Goal: Complete application form: Complete application form

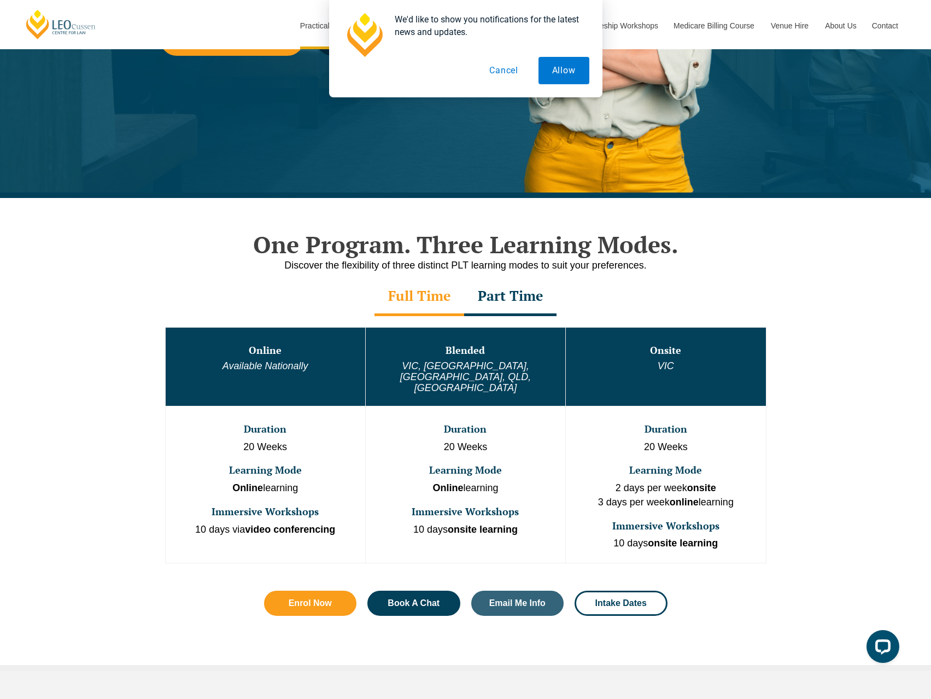
scroll to position [383, 0]
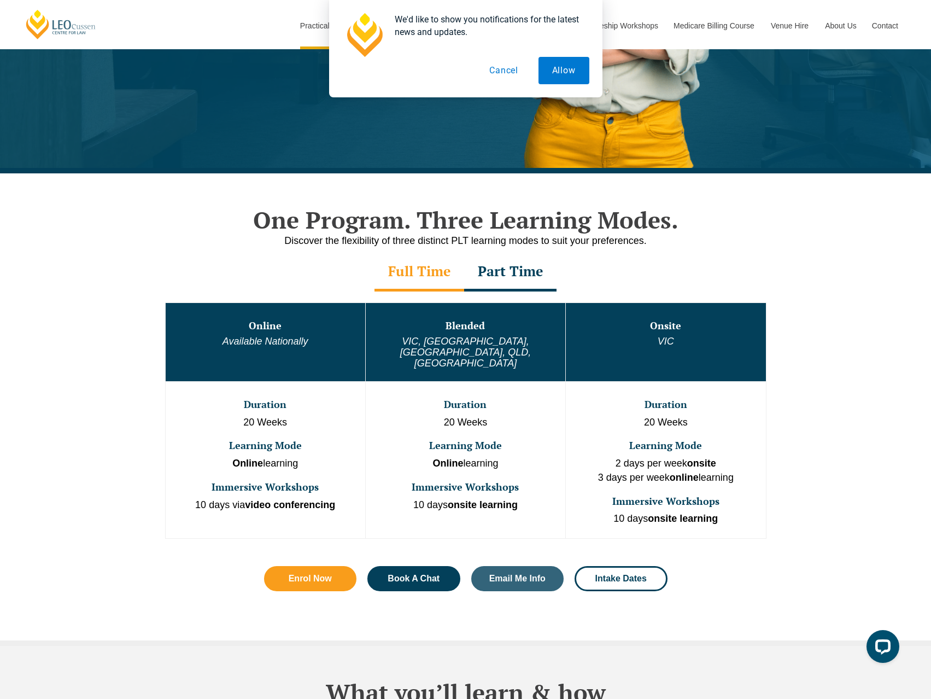
click at [514, 273] on div "Part Time" at bounding box center [510, 272] width 92 height 38
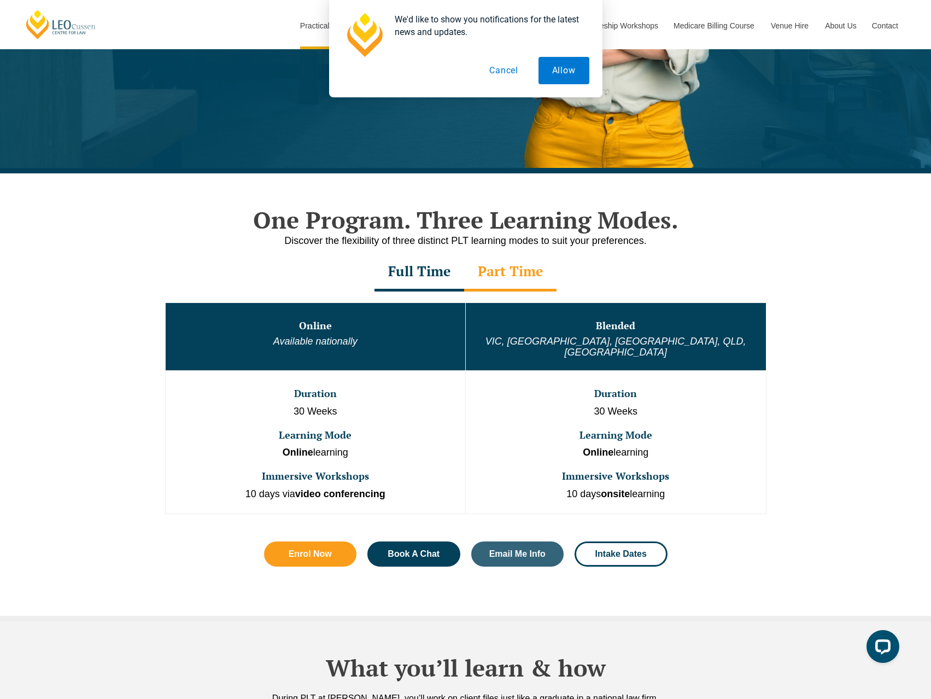
click at [575, 393] on td "Duration 30 Weeks Learning Mode Online learning Immersive Workshops 10 days ons…" at bounding box center [616, 442] width 301 height 143
drag, startPoint x: 575, startPoint y: 393, endPoint x: 553, endPoint y: 388, distance: 22.4
click at [553, 388] on td "Duration 30 Weeks Learning Mode Online learning Immersive Workshops 10 days ons…" at bounding box center [616, 442] width 301 height 143
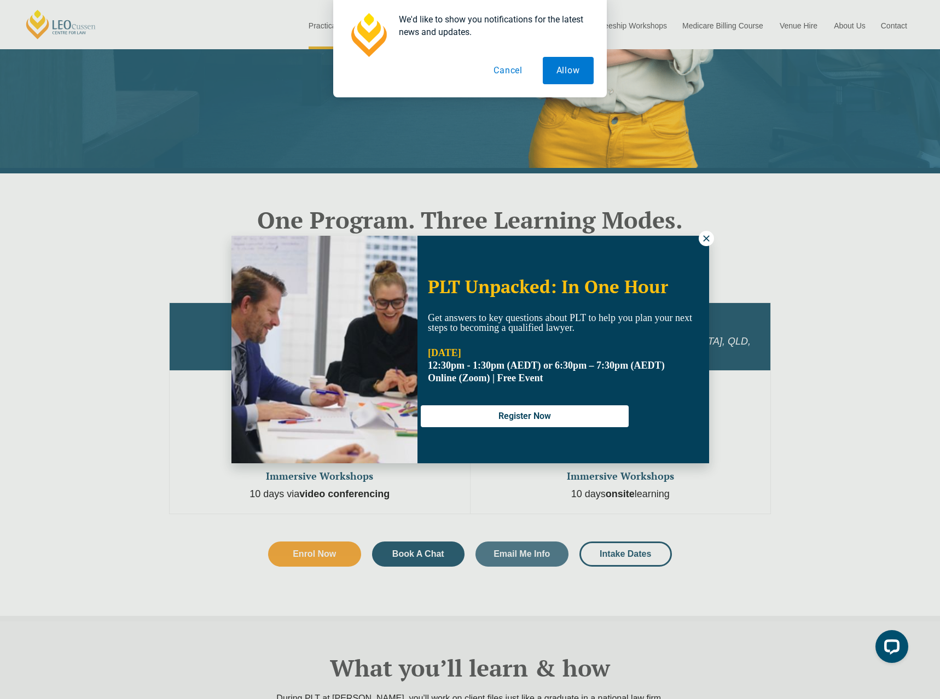
click at [705, 230] on div "PLT Unpacked: In One Hour Get answers to key questions about PLT to help you pl…" at bounding box center [470, 349] width 940 height 699
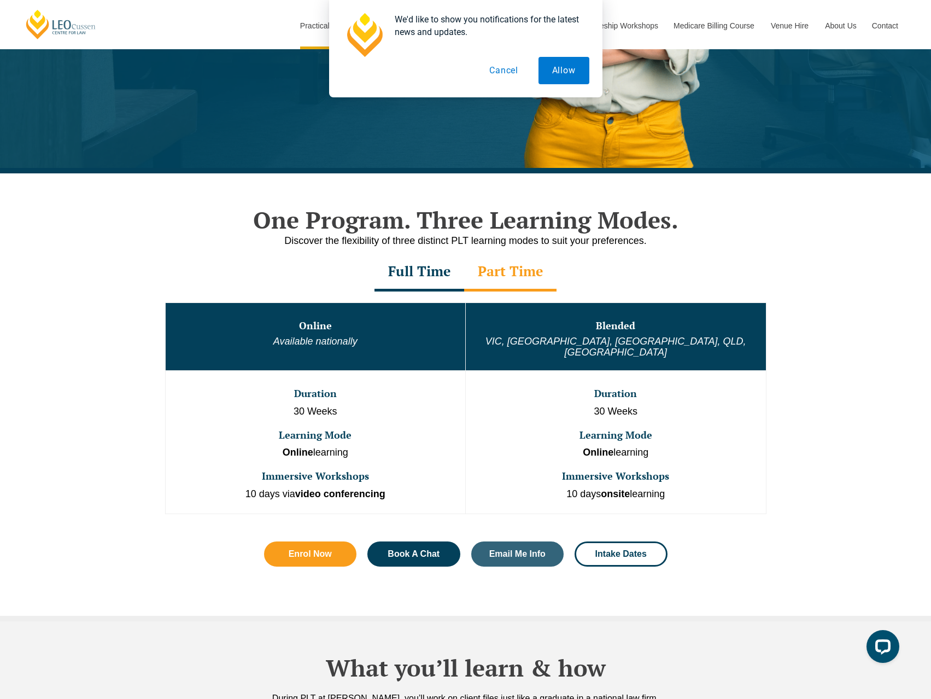
click at [706, 232] on h2 "One Program. Three Learning Modes." at bounding box center [465, 219] width 623 height 27
click at [508, 67] on button "Cancel" at bounding box center [504, 70] width 56 height 27
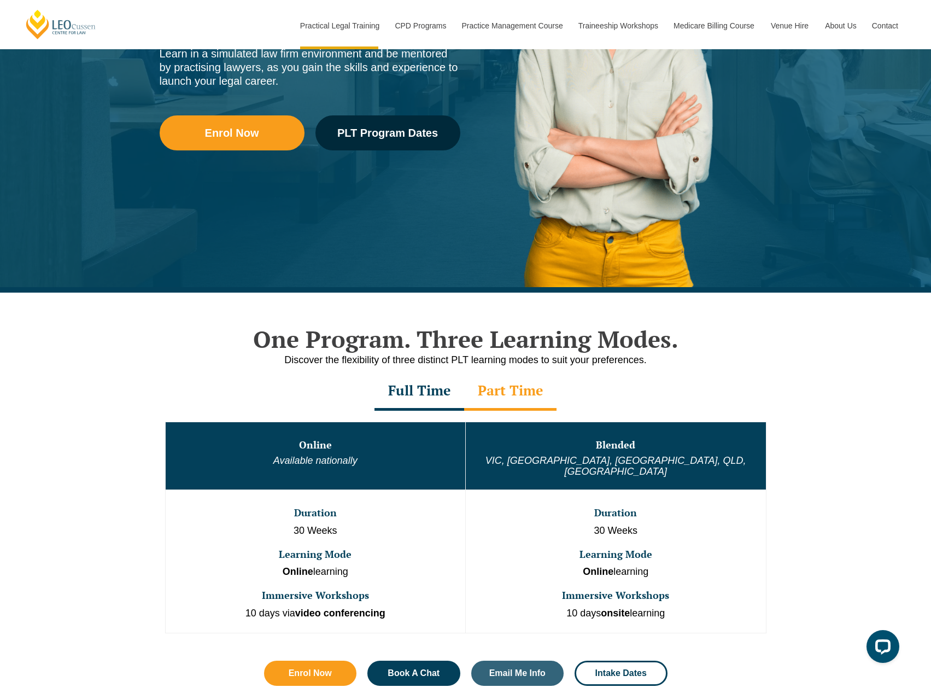
scroll to position [438, 0]
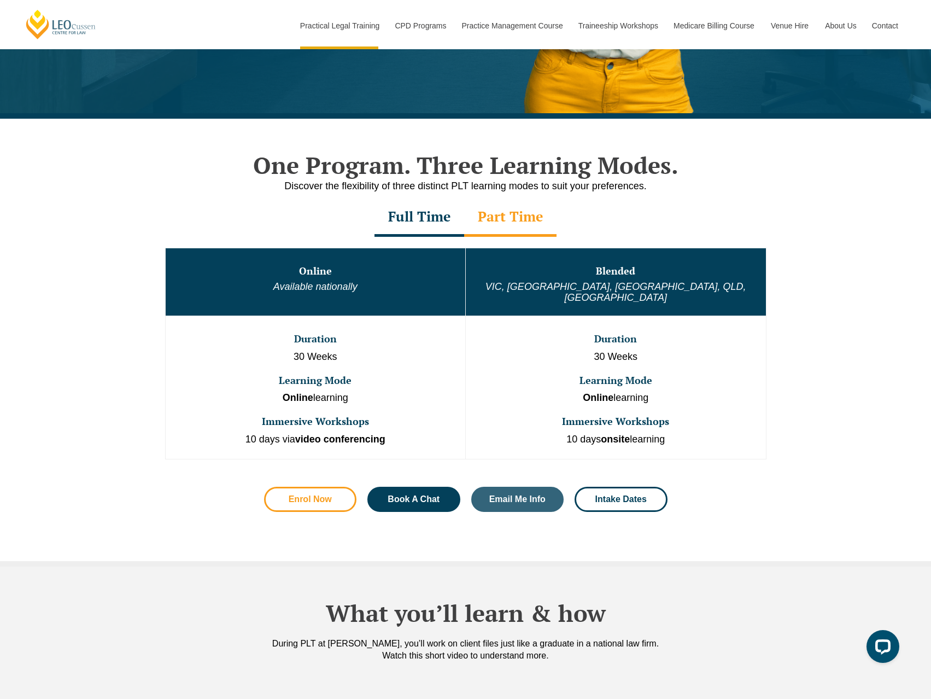
click at [316, 487] on link "Enrol Now" at bounding box center [310, 499] width 93 height 25
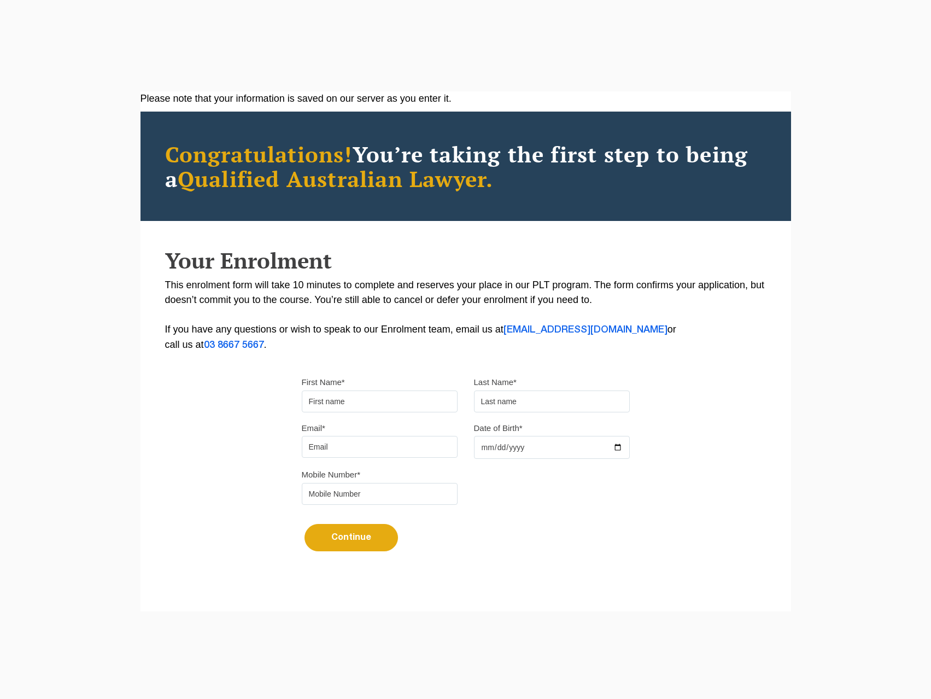
drag, startPoint x: 0, startPoint y: 0, endPoint x: 355, endPoint y: 398, distance: 533.7
click at [365, 404] on input "First Name*" at bounding box center [380, 401] width 156 height 22
type input "Daniel"
type input "Malagas"
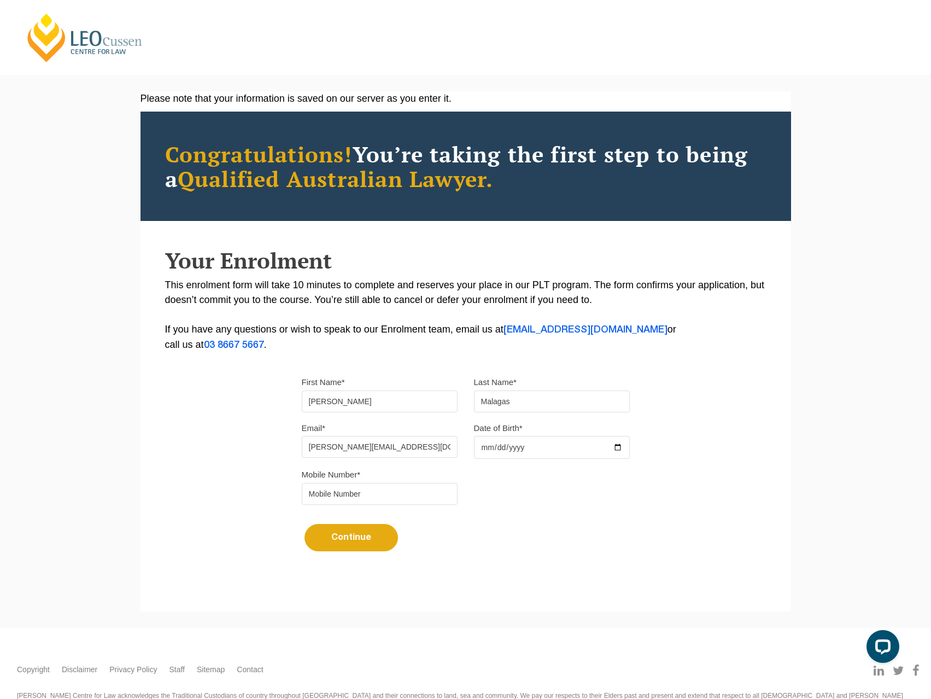
type input "daniel.malagas@gmail.com"
type input "1990-07-26"
type input "0415215455"
drag, startPoint x: 425, startPoint y: 298, endPoint x: 409, endPoint y: 298, distance: 16.4
click at [409, 298] on p "This enrolment form will take 10 minutes to complete and reserves your place in…" at bounding box center [466, 315] width 602 height 75
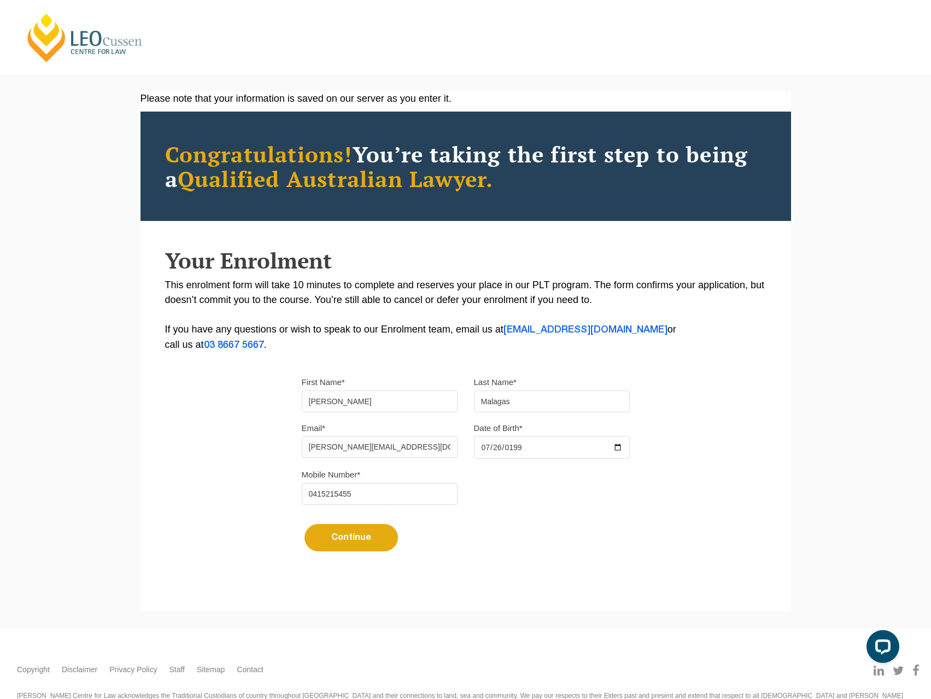
click at [360, 530] on button "Continue" at bounding box center [352, 537] width 94 height 27
select select
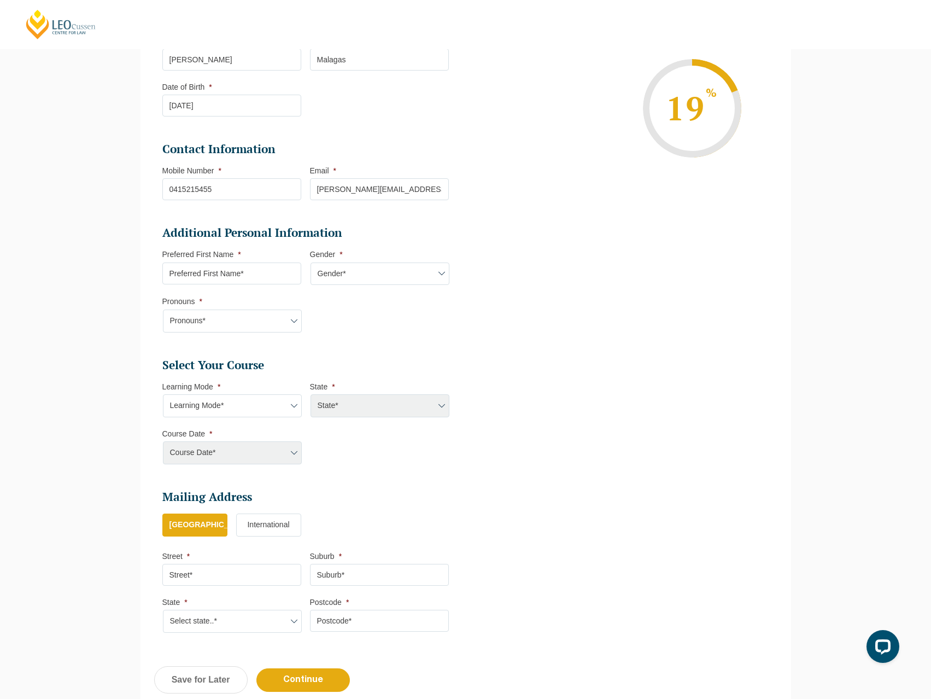
scroll to position [204, 0]
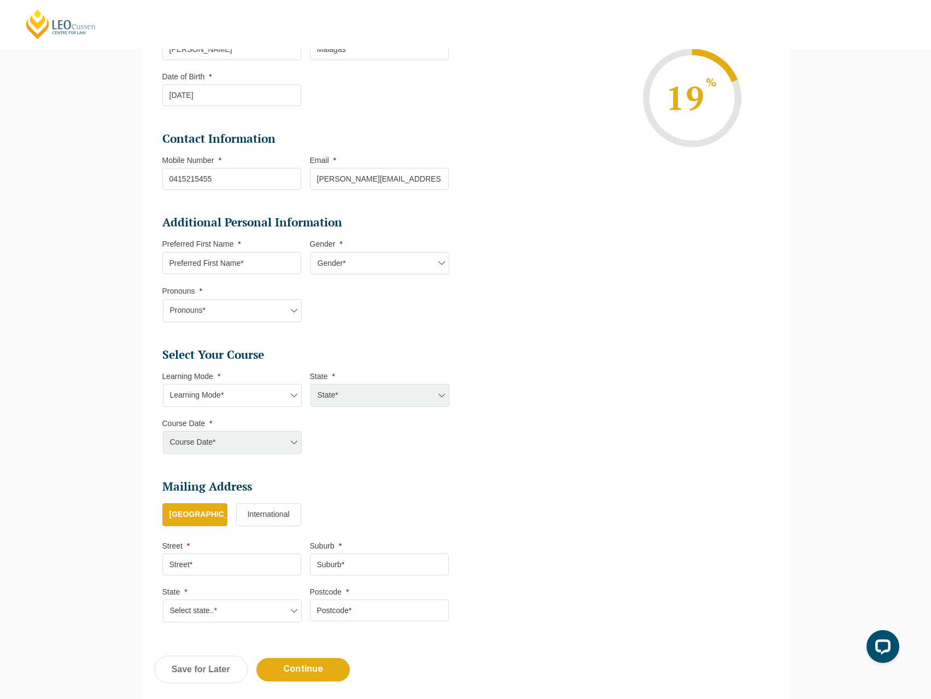
click at [278, 268] on input "Preferred First Name *" at bounding box center [231, 263] width 139 height 22
type input "Daniel"
select select "Male"
select select "He/Him/His"
click at [250, 398] on select "Learning Mode* Online Full Time Learning Online Part Time Learning Blended Full…" at bounding box center [232, 395] width 139 height 23
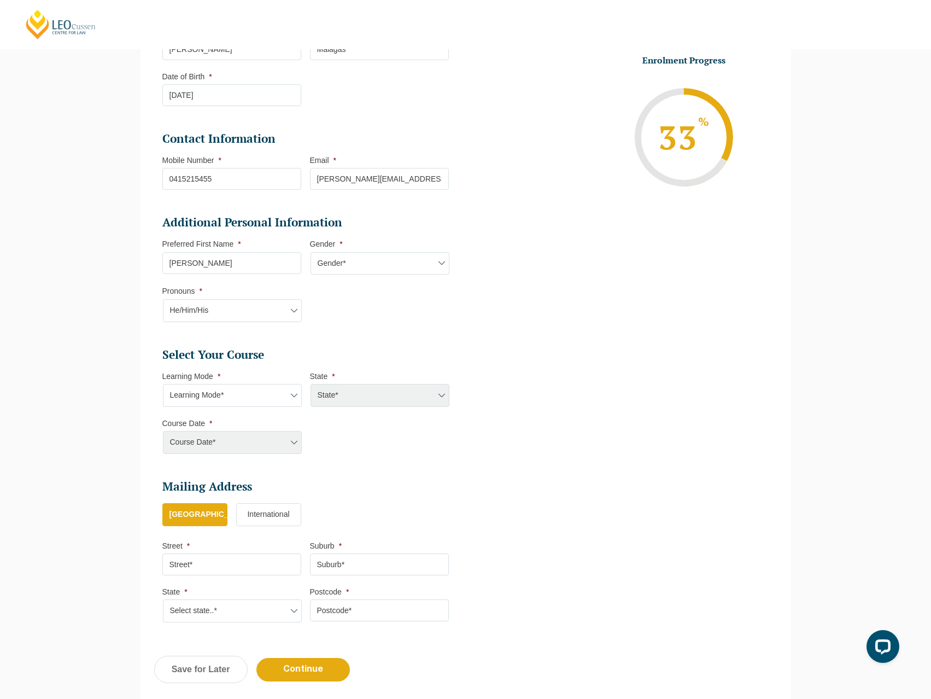
select select "Blended Part Time Learning"
click at [163, 384] on select "Learning Mode* Online Full Time Learning Online Part Time Learning Blended Full…" at bounding box center [232, 395] width 139 height 23
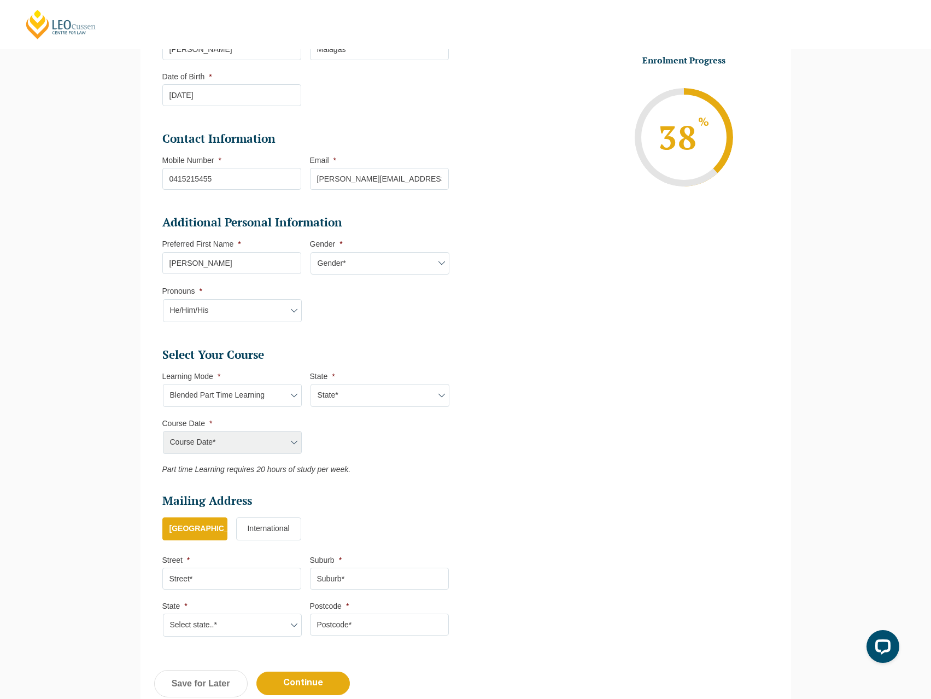
click at [366, 396] on select "State* ACT/NSW QLD VIC WA" at bounding box center [380, 395] width 139 height 23
select select "VIC"
click at [311, 384] on select "State* ACT/NSW QLD VIC WA" at bounding box center [380, 395] width 139 height 23
click at [285, 444] on select "Course Date* January 2026 (27-Jan-2026 to 21-Aug-2026) March 2026 (30-Mar-2026 …" at bounding box center [232, 442] width 139 height 23
click at [419, 442] on ul "Select Your Course This field is hidden when viewing the form Only for Flinder …" at bounding box center [309, 410] width 295 height 127
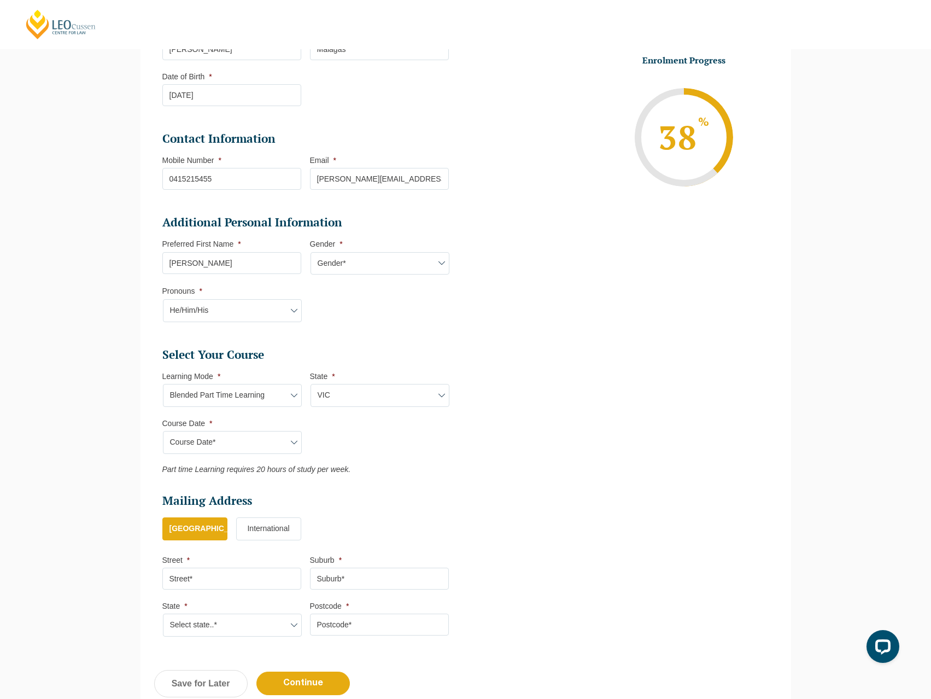
click at [403, 443] on ul "Select Your Course This field is hidden when viewing the form Only for Flinder …" at bounding box center [309, 410] width 295 height 127
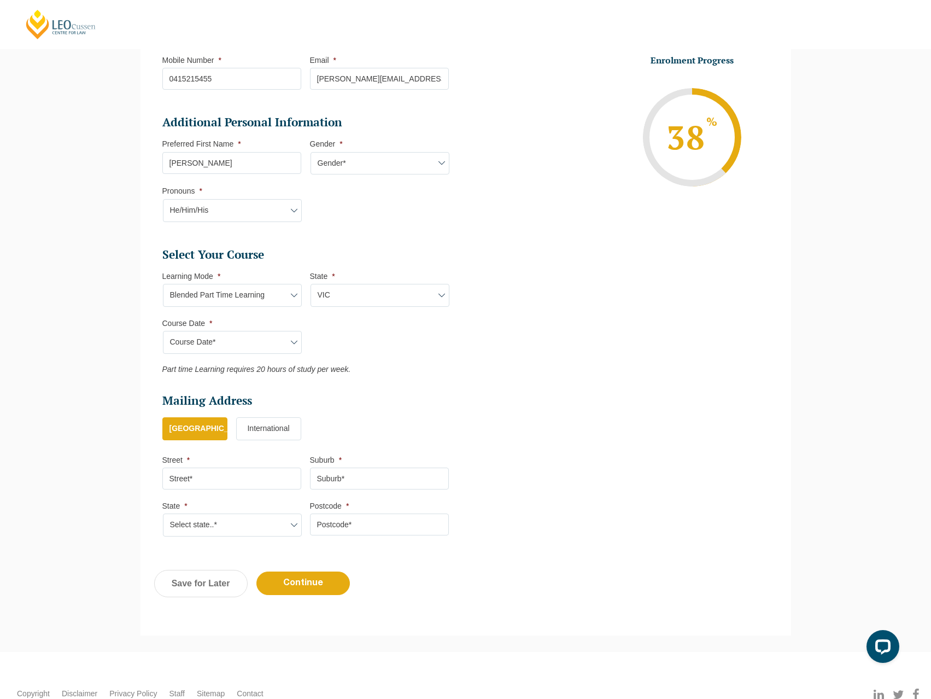
scroll to position [313, 0]
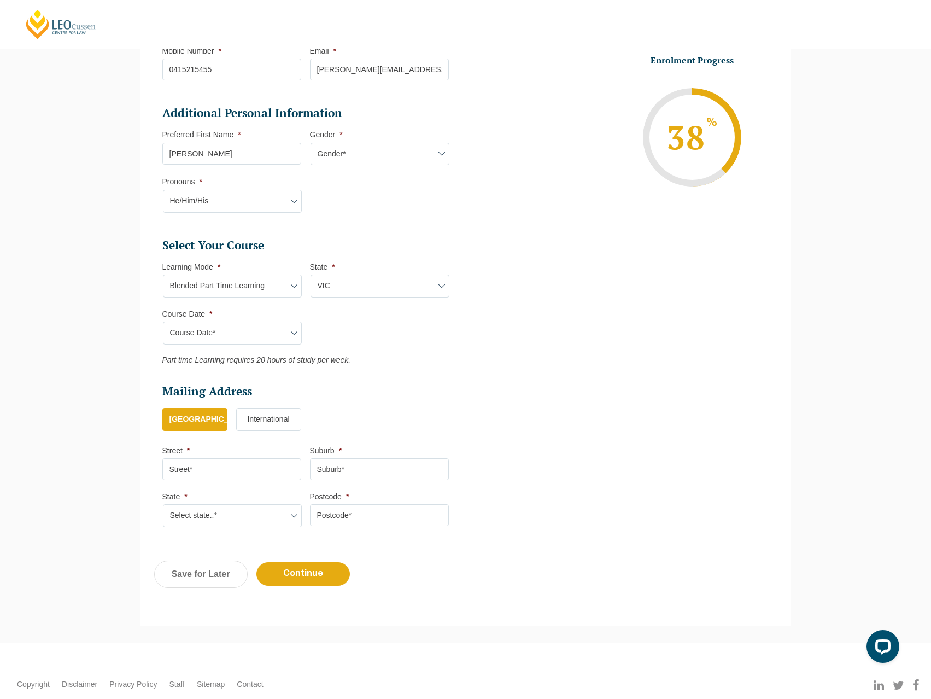
click at [400, 388] on h2 "Mailing Address" at bounding box center [305, 391] width 287 height 15
drag, startPoint x: 400, startPoint y: 388, endPoint x: 360, endPoint y: 347, distance: 57.6
click at [360, 347] on ul "Select Your Course This field is hidden when viewing the form Only for Flinder …" at bounding box center [309, 301] width 295 height 127
click at [265, 282] on select "Learning Mode* Online Full Time Learning Online Part Time Learning Blended Full…" at bounding box center [232, 286] width 139 height 23
select select "Blended Full Time Learning"
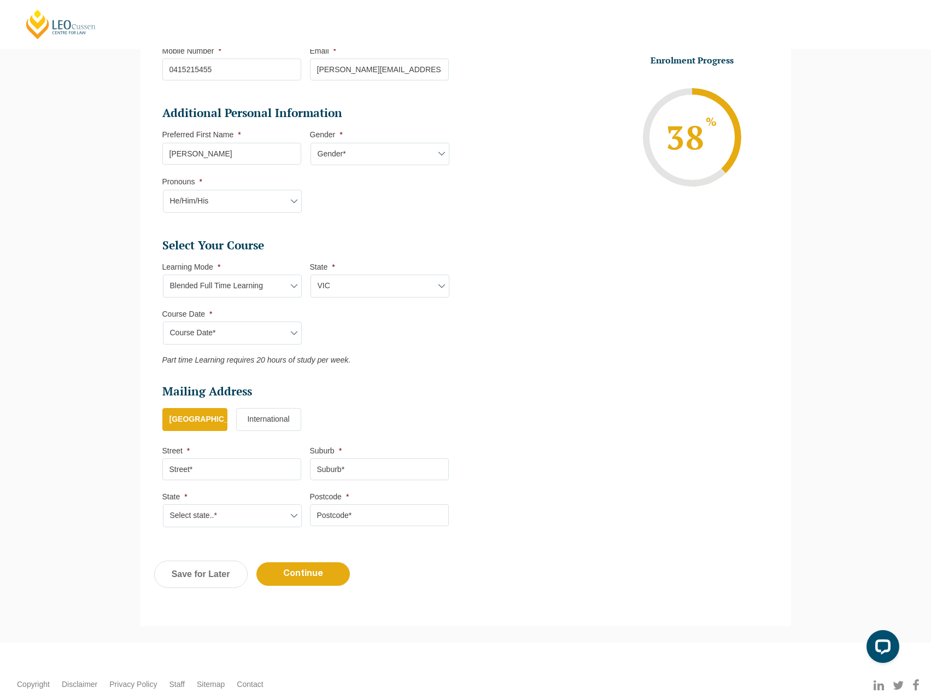
click at [163, 275] on select "Learning Mode* Online Full Time Learning Online Part Time Learning Blended Full…" at bounding box center [232, 286] width 139 height 23
click at [263, 322] on div "Course Date* January 2026 (27-Jan-2026 to 21-Aug-2026) March 2026 (30-Mar-2026 …" at bounding box center [231, 333] width 139 height 23
click at [264, 331] on div "Course Date* January 2026 (27-Jan-2026 to 21-Aug-2026) March 2026 (30-Mar-2026 …" at bounding box center [231, 333] width 139 height 23
click at [351, 295] on select "State* ACT/NSW QLD SA VIC WA" at bounding box center [380, 286] width 139 height 23
select select "VIC"
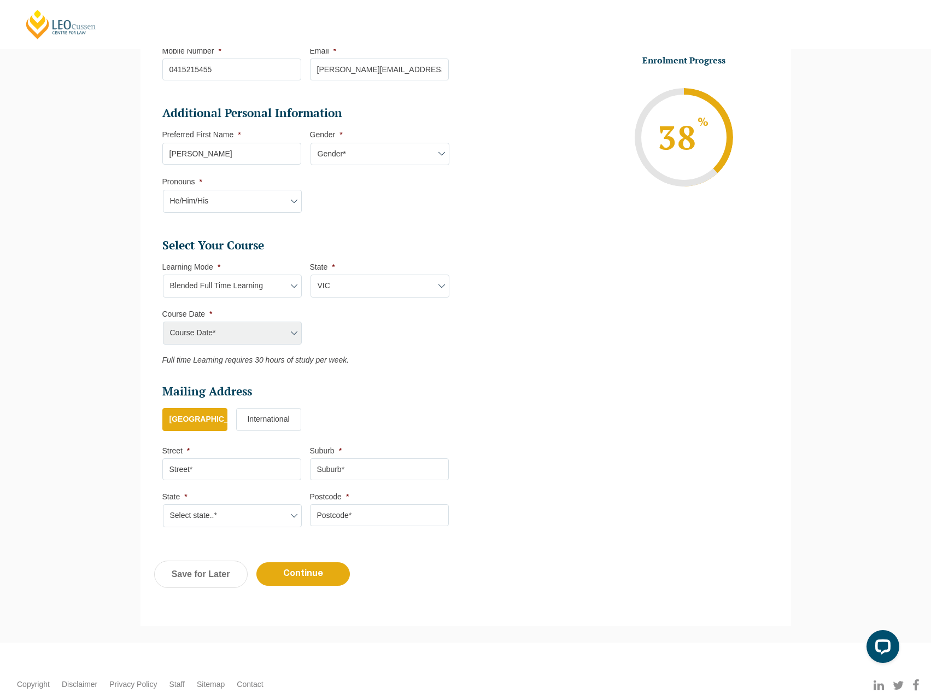
click at [311, 275] on select "State* ACT/NSW QLD SA VIC WA" at bounding box center [380, 286] width 139 height 23
click at [297, 336] on select "Course Date* December 2025 (08-Dec-2025 to 16-May-2026) January 2026 (27-Jan-20…" at bounding box center [232, 333] width 139 height 23
click at [279, 302] on ul "Select Your Course This field is hidden when viewing the form Only for Flinder …" at bounding box center [309, 301] width 295 height 127
click at [280, 293] on select "Learning Mode* Online Full Time Learning Online Part Time Learning Blended Full…" at bounding box center [232, 286] width 139 height 23
select select "Online Part Time Learning"
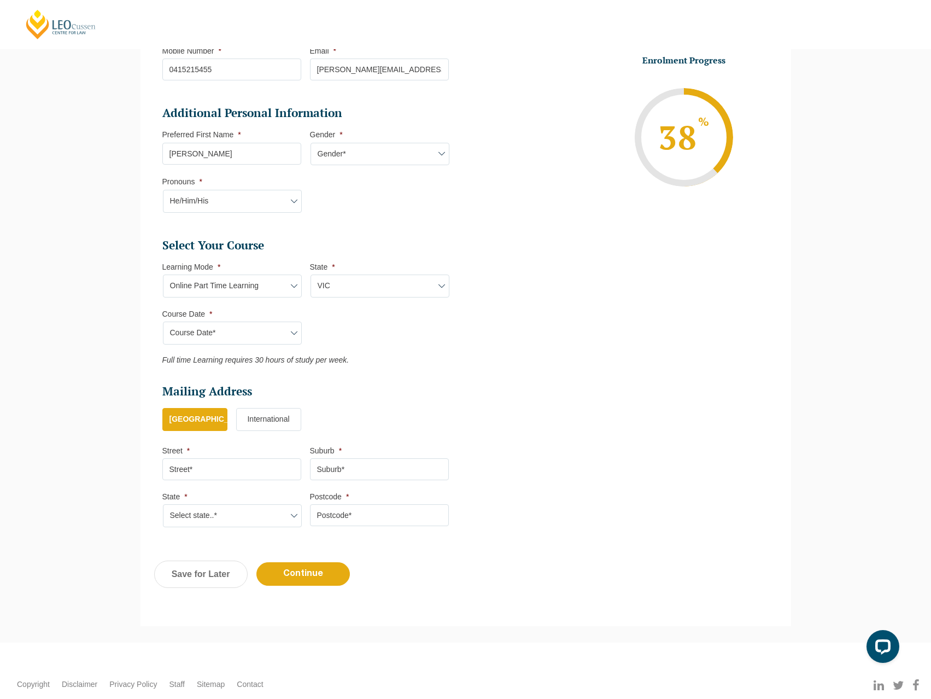
click at [163, 275] on select "Learning Mode* Online Full Time Learning Online Part Time Learning Blended Full…" at bounding box center [232, 286] width 139 height 23
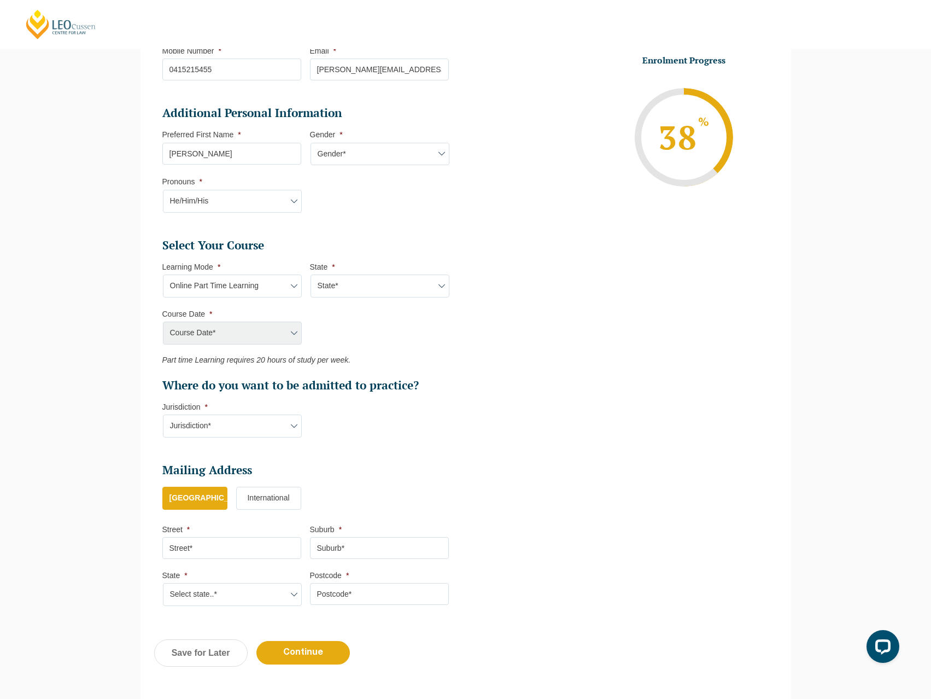
drag, startPoint x: 316, startPoint y: 290, endPoint x: 324, endPoint y: 290, distance: 8.2
click at [316, 290] on select "State* National (ACT/NSW, VIC, QLD, SA, WA)" at bounding box center [380, 286] width 139 height 23
select select "National (ACT/NSW, VIC, QLD, SA, WA)"
click at [311, 275] on select "State* National (ACT/NSW, VIC, QLD, SA, WA)" at bounding box center [380, 286] width 139 height 23
click at [259, 330] on select "Course Date* January 2026 (27-Jan-2026 to 21-Aug-2026) March 2026 (30-Mar-2026 …" at bounding box center [232, 333] width 139 height 23
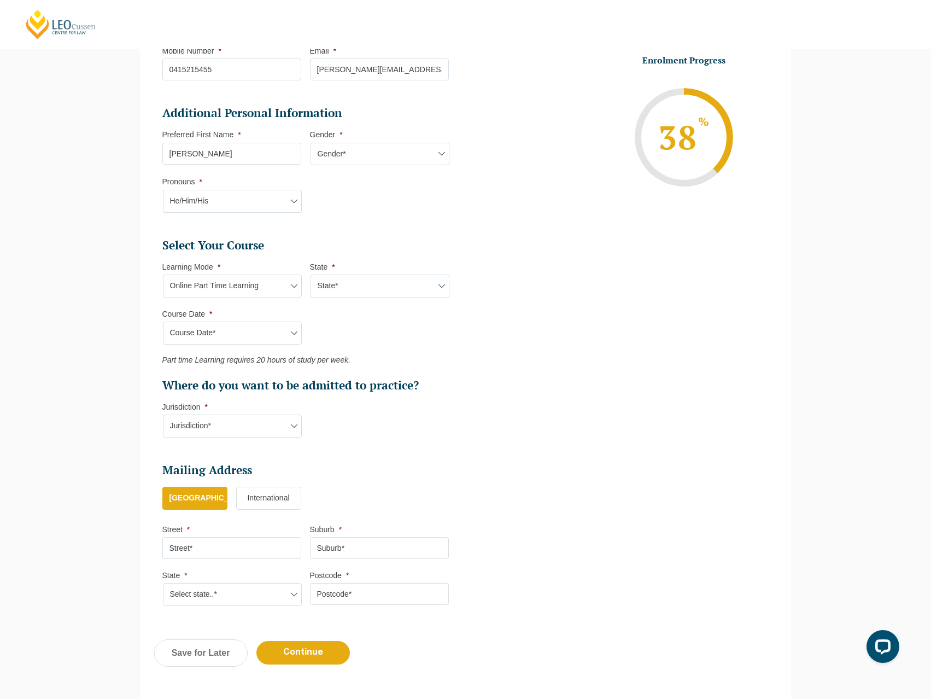
click at [353, 323] on ul "Select Your Course This field is hidden when viewing the form Only for Flinder …" at bounding box center [309, 315] width 295 height 155
click at [276, 291] on select "Learning Mode* Online Full Time Learning Online Part Time Learning Blended Full…" at bounding box center [232, 286] width 139 height 23
select select "Onsite Full Time Learning"
click at [163, 275] on select "Learning Mode* Online Full Time Learning Online Part Time Learning Blended Full…" at bounding box center [232, 286] width 139 height 23
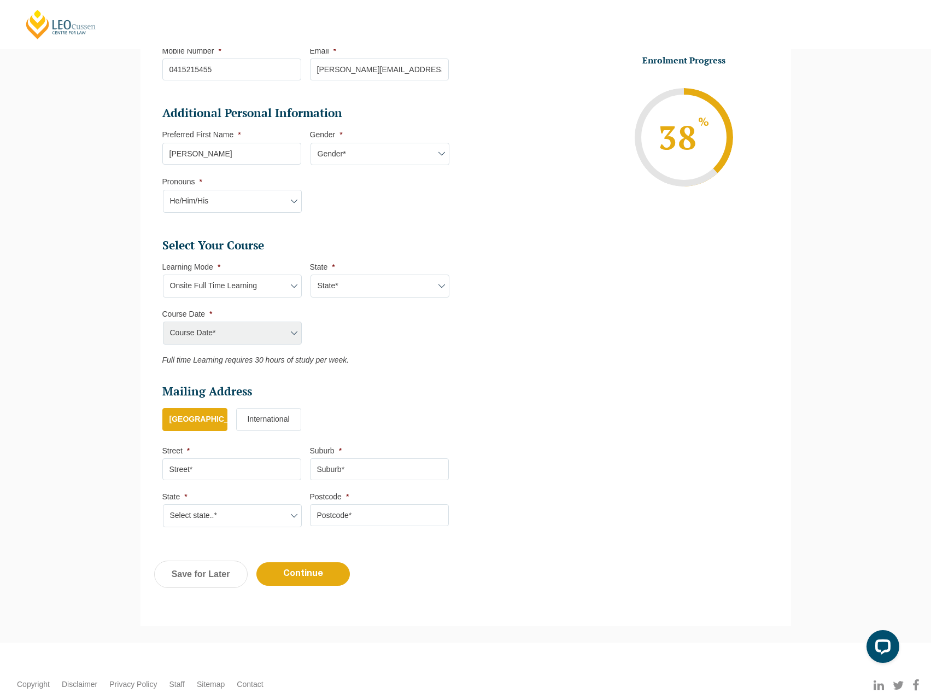
click at [357, 282] on select "State* VIC" at bounding box center [380, 286] width 139 height 23
select select "VIC"
click at [311, 275] on select "State* VIC" at bounding box center [380, 286] width 139 height 23
click at [270, 330] on select "Course Date* January 2026 (27-Jan-2026 to 12-Jun-2026) August 2026 (03-Aug-2026…" at bounding box center [232, 333] width 139 height 23
click at [276, 301] on ul "Select Your Course This field is hidden when viewing the form Only for Flinder …" at bounding box center [309, 301] width 295 height 127
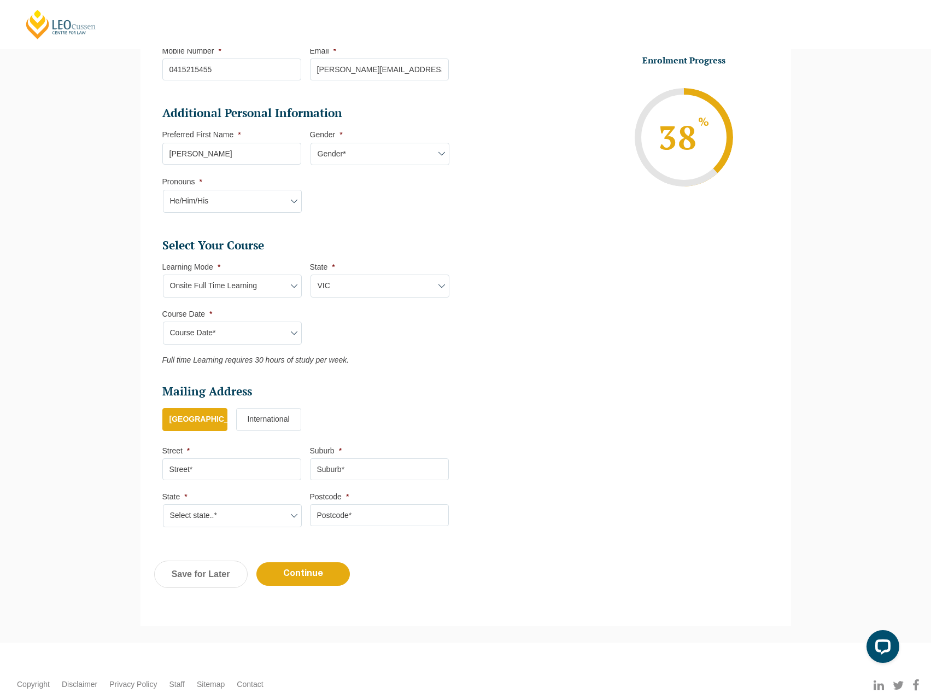
click at [275, 292] on select "Learning Mode* Online Full Time Learning Online Part Time Learning Blended Full…" at bounding box center [232, 286] width 139 height 23
select select "Blended Part Time Learning"
click at [163, 275] on select "Learning Mode* Online Full Time Learning Online Part Time Learning Blended Full…" at bounding box center [232, 286] width 139 height 23
click at [333, 296] on select "State* ACT/NSW QLD VIC WA" at bounding box center [380, 286] width 139 height 23
select select "VIC"
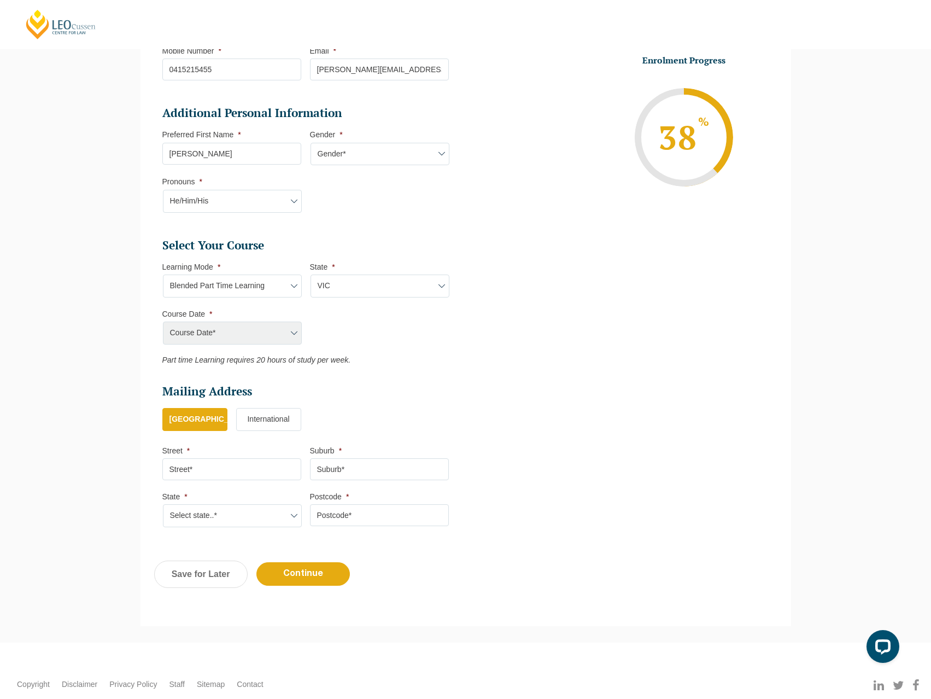
click at [311, 275] on select "State* ACT/NSW QLD VIC WA" at bounding box center [380, 286] width 139 height 23
click at [277, 336] on select "Course Date* January 2026 (27-Jan-2026 to 21-Aug-2026) March 2026 (30-Mar-2026 …" at bounding box center [232, 333] width 139 height 23
click at [296, 325] on select "Course Date* January 2026 (27-Jan-2026 to 21-Aug-2026) March 2026 (30-Mar-2026 …" at bounding box center [232, 333] width 139 height 23
click at [306, 318] on li "Course Date * Course Date* January 2026 (27-Jan-2026 to 21-Aug-2026) March 2026…" at bounding box center [236, 327] width 148 height 36
drag, startPoint x: 358, startPoint y: 342, endPoint x: 352, endPoint y: 330, distance: 13.7
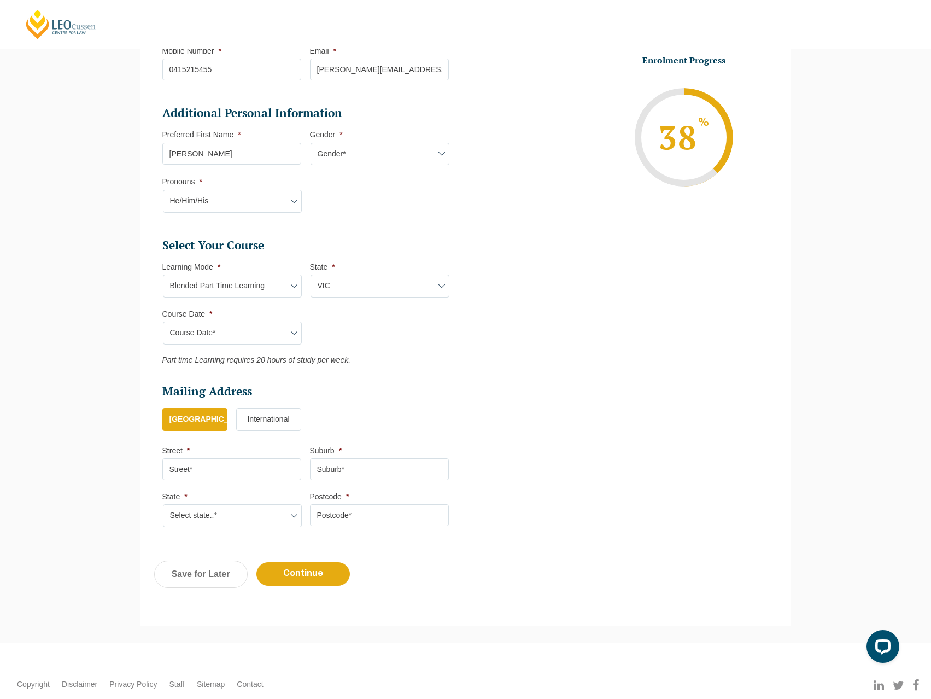
click at [352, 330] on ul "Select Your Course This field is hidden when viewing the form Only for Flinder …" at bounding box center [309, 301] width 295 height 127
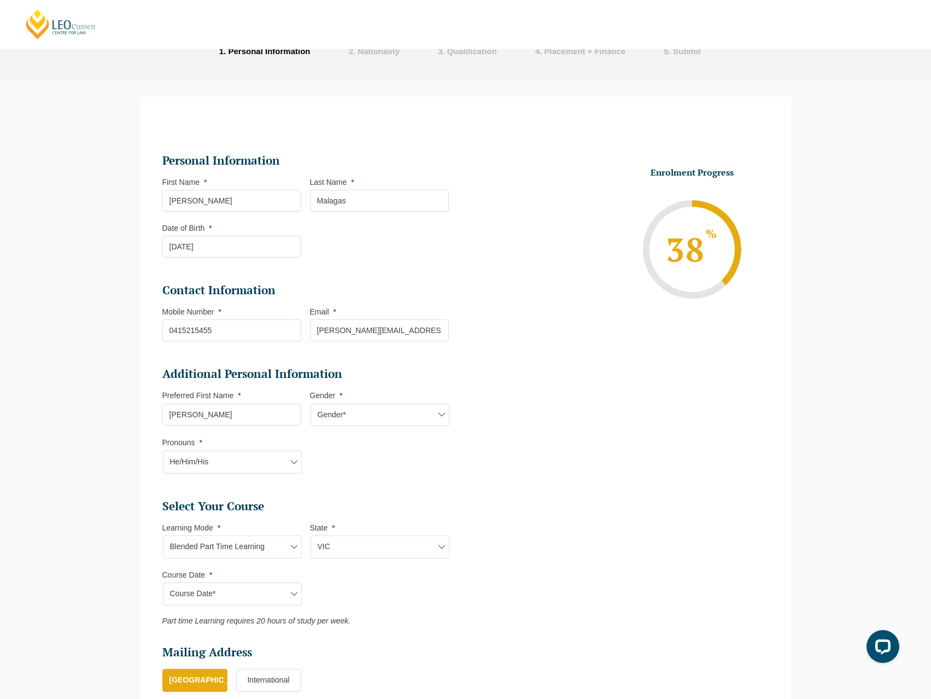
scroll to position [0, 0]
